Goal: Task Accomplishment & Management: Manage account settings

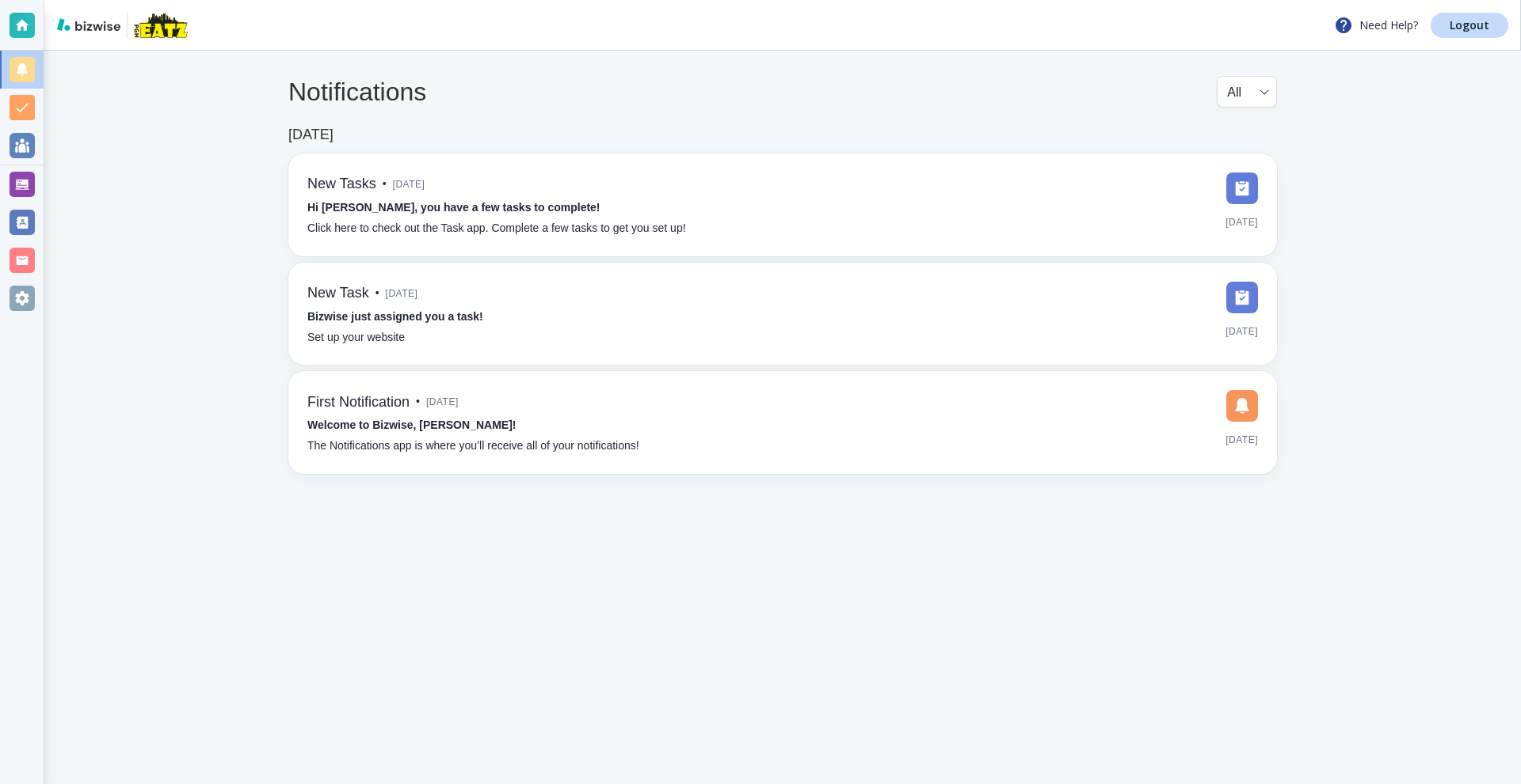
click at [10, 181] on div at bounding box center [22, 184] width 26 height 26
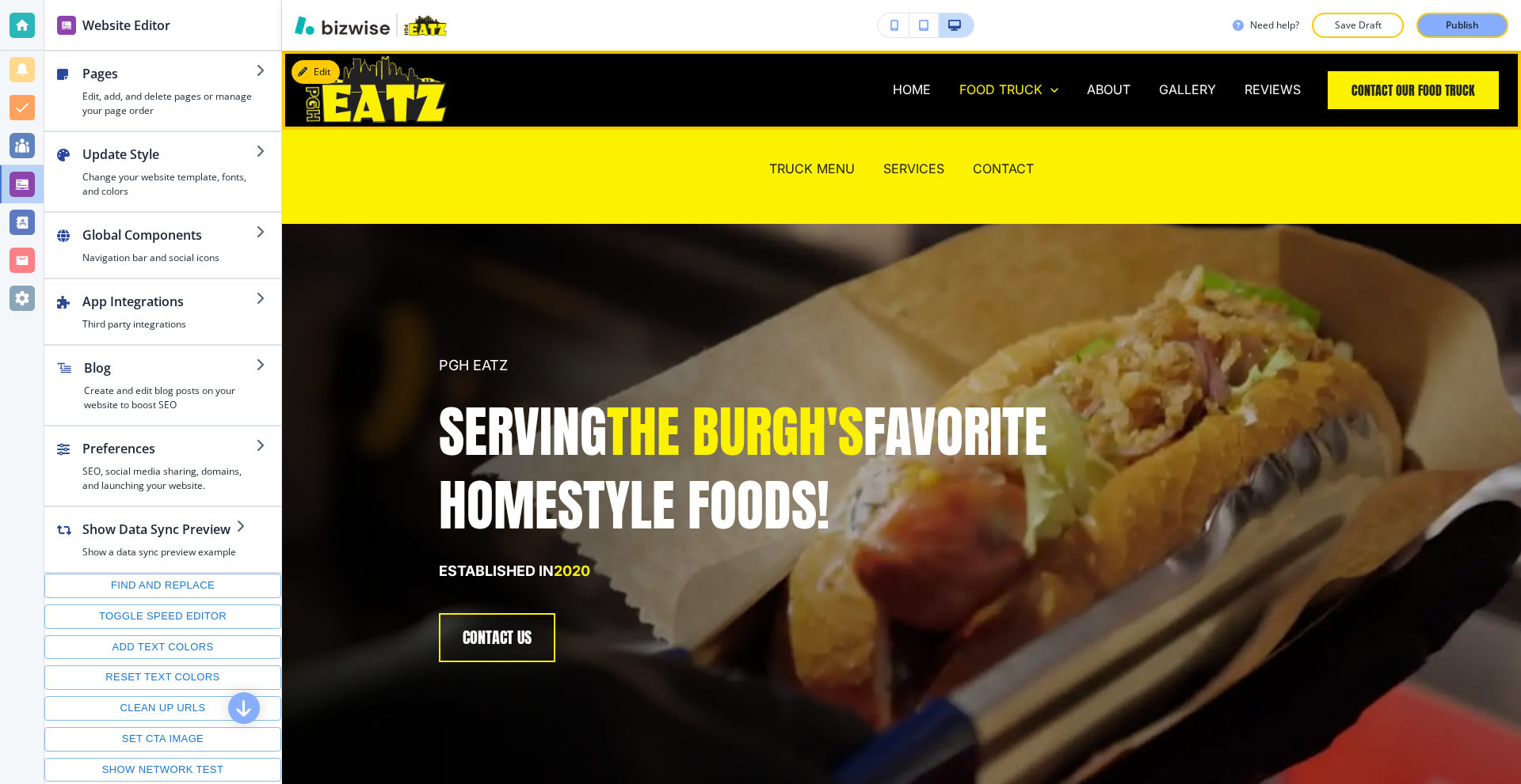
click at [998, 88] on p "FOOD TRUCK" at bounding box center [1000, 90] width 83 height 18
click at [828, 160] on p "TRUCK MENU" at bounding box center [811, 169] width 85 height 18
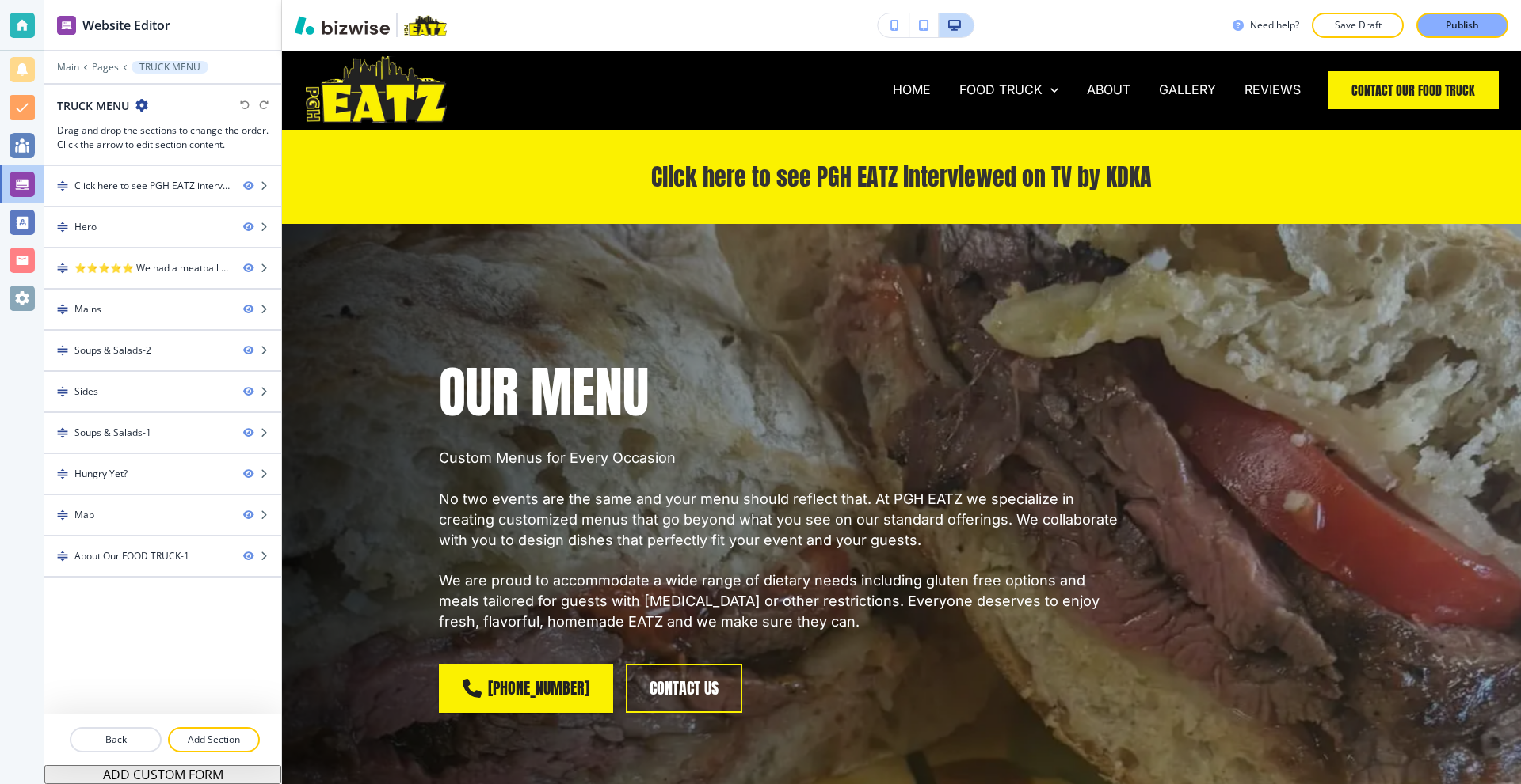
click at [16, 17] on div at bounding box center [22, 25] width 26 height 26
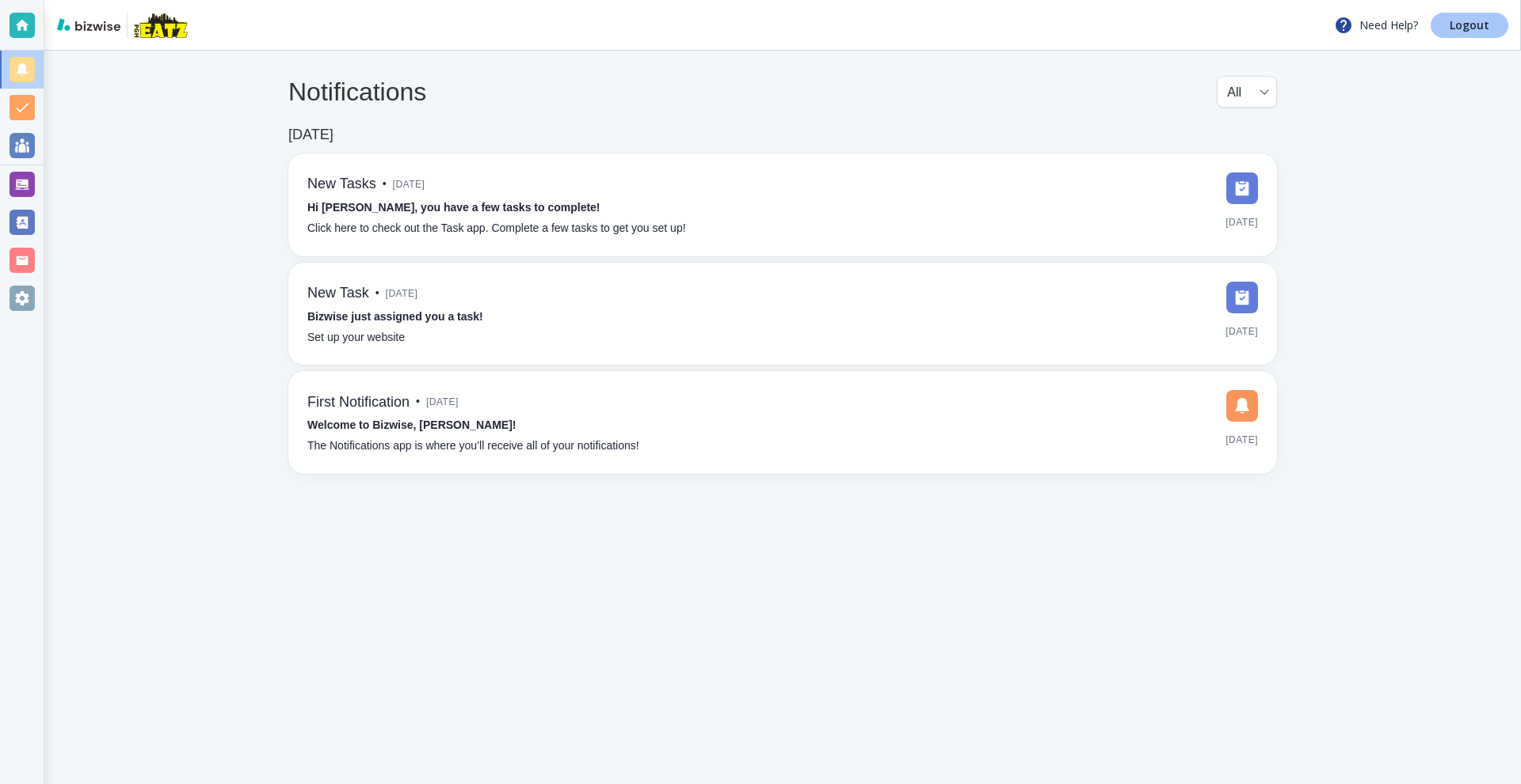
click at [1471, 31] on p "Logout" at bounding box center [1470, 25] width 40 height 11
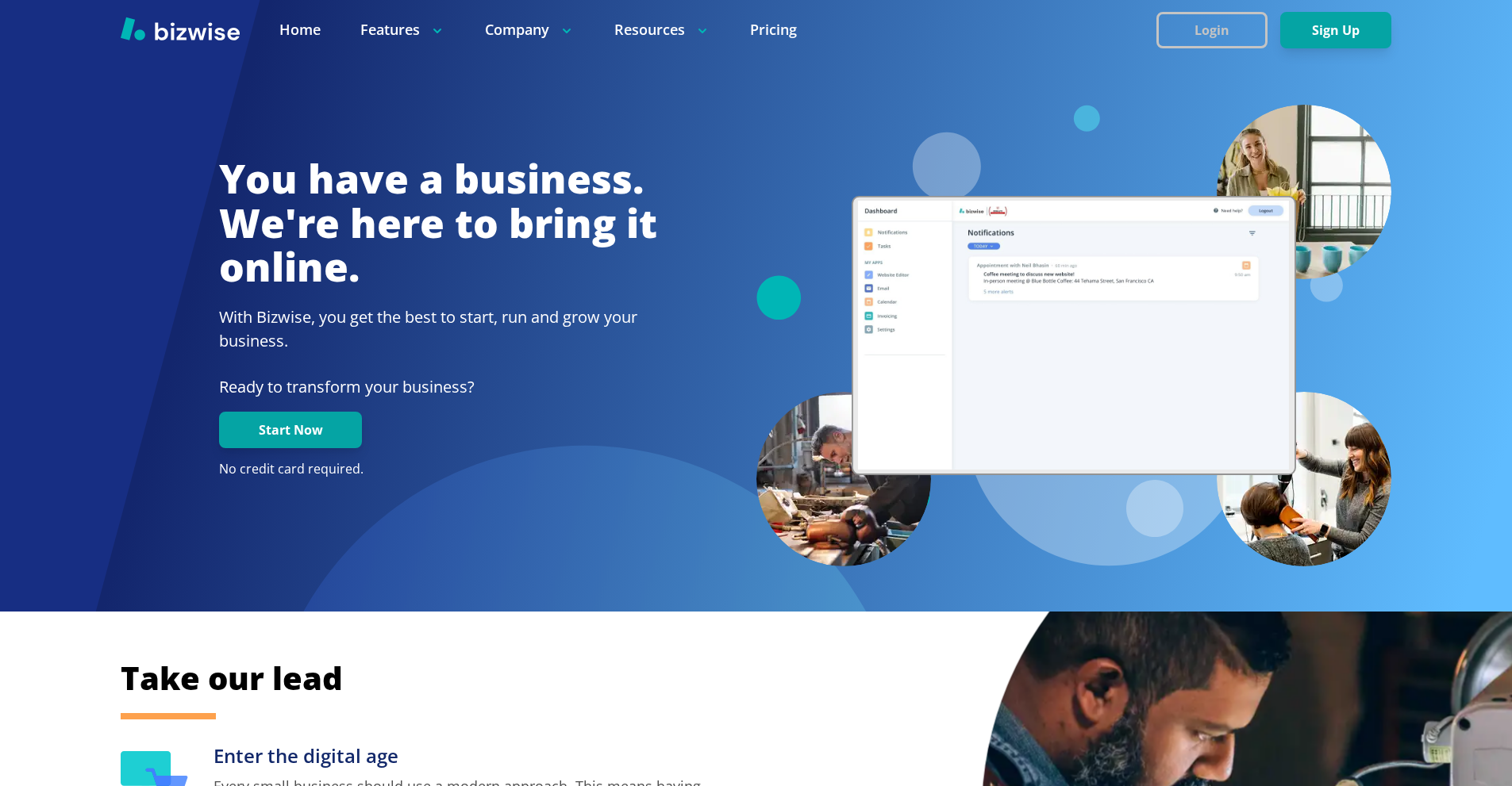
click at [1189, 26] on button "Login" at bounding box center [1213, 30] width 111 height 36
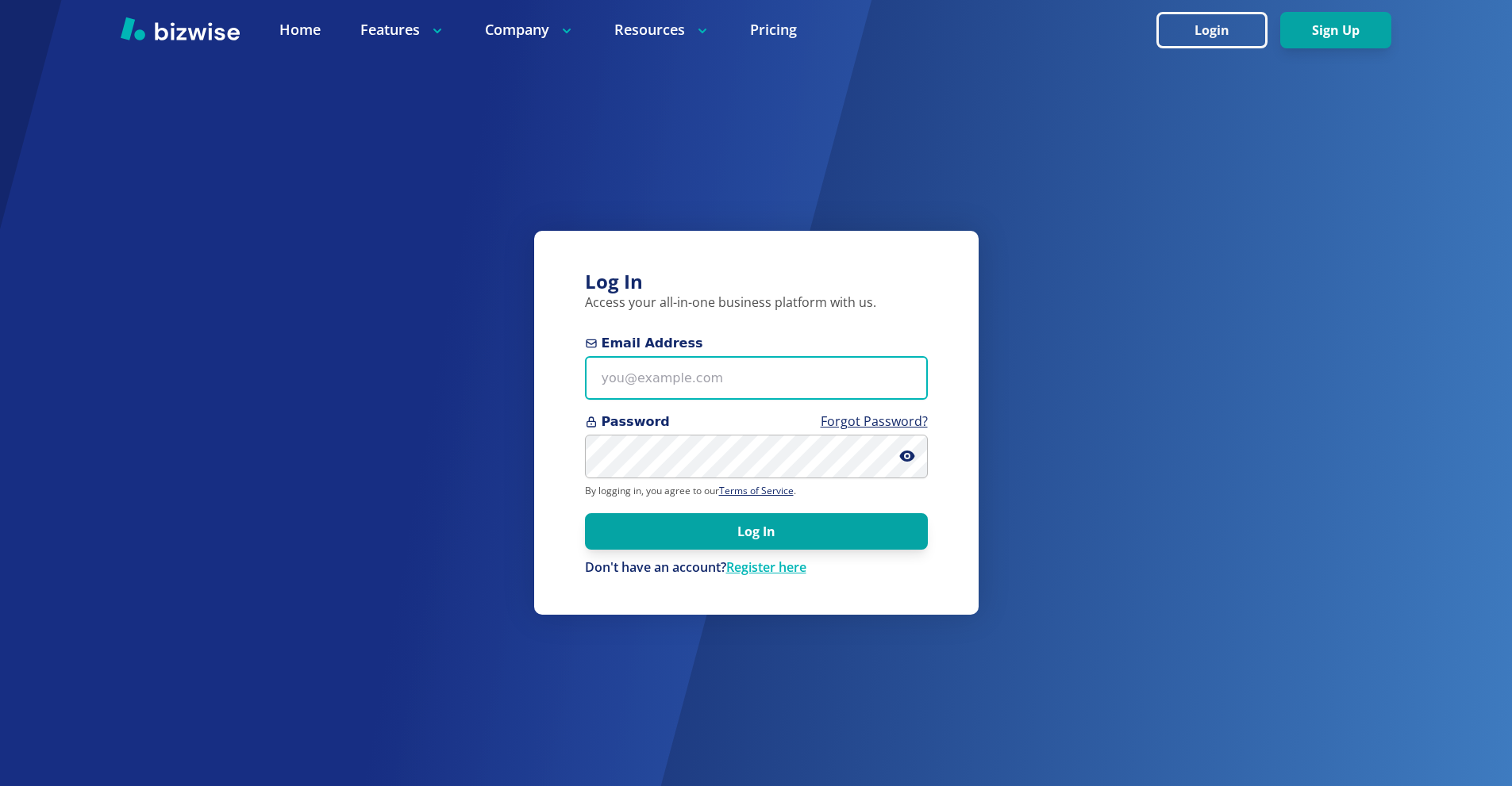
drag, startPoint x: 717, startPoint y: 385, endPoint x: 717, endPoint y: 376, distance: 9.0
click at [717, 384] on input "Email Address" at bounding box center [756, 378] width 343 height 44
paste input "[EMAIL_ADDRESS][DOMAIN_NAME]"
type input "[EMAIL_ADDRESS][DOMAIN_NAME]"
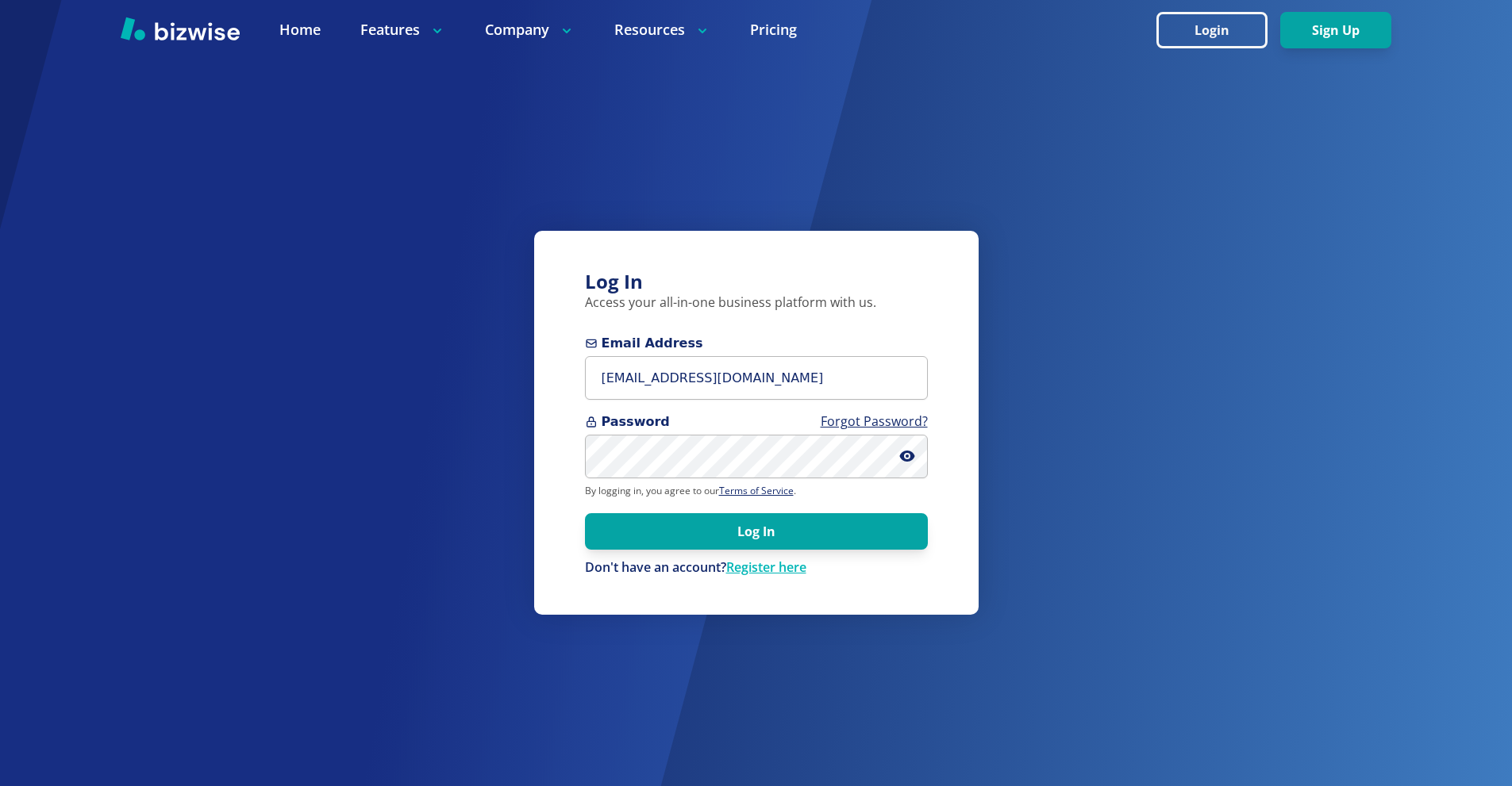
drag, startPoint x: 808, startPoint y: 522, endPoint x: 801, endPoint y: 512, distance: 12.2
click at [808, 522] on button "Log In" at bounding box center [756, 531] width 343 height 36
